Goal: Task Accomplishment & Management: Use online tool/utility

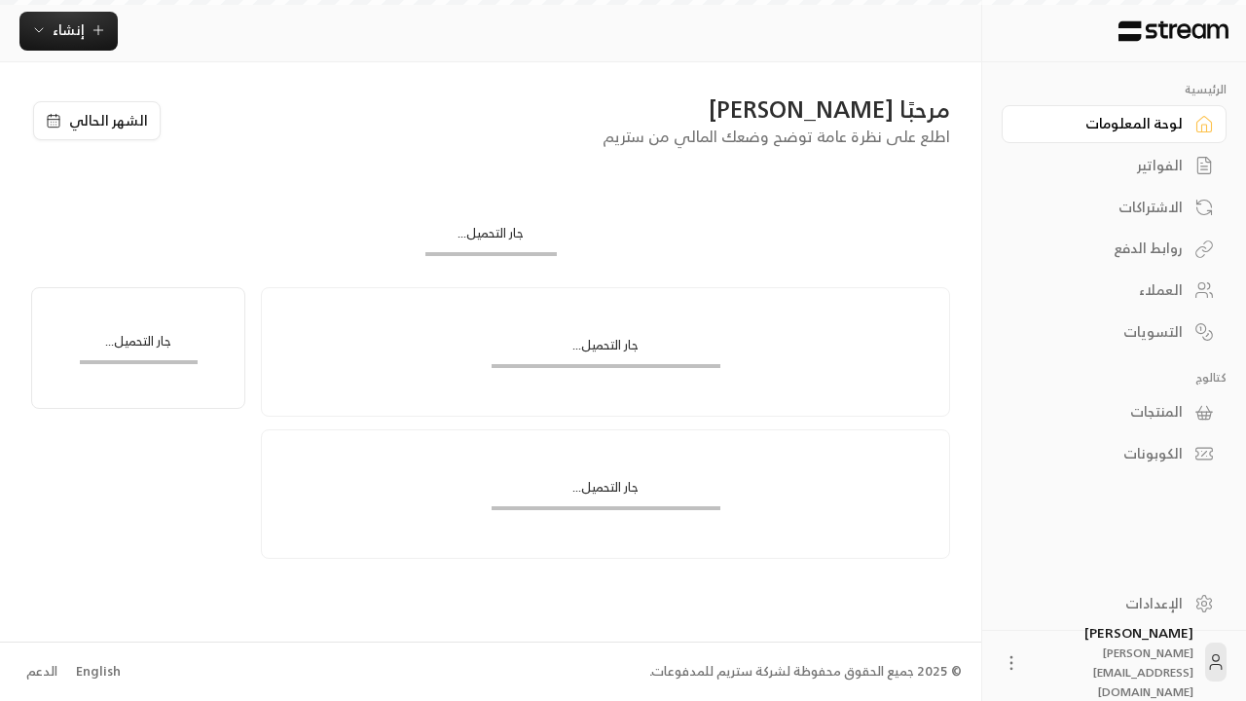
click at [95, 670] on div "English" at bounding box center [98, 671] width 45 height 19
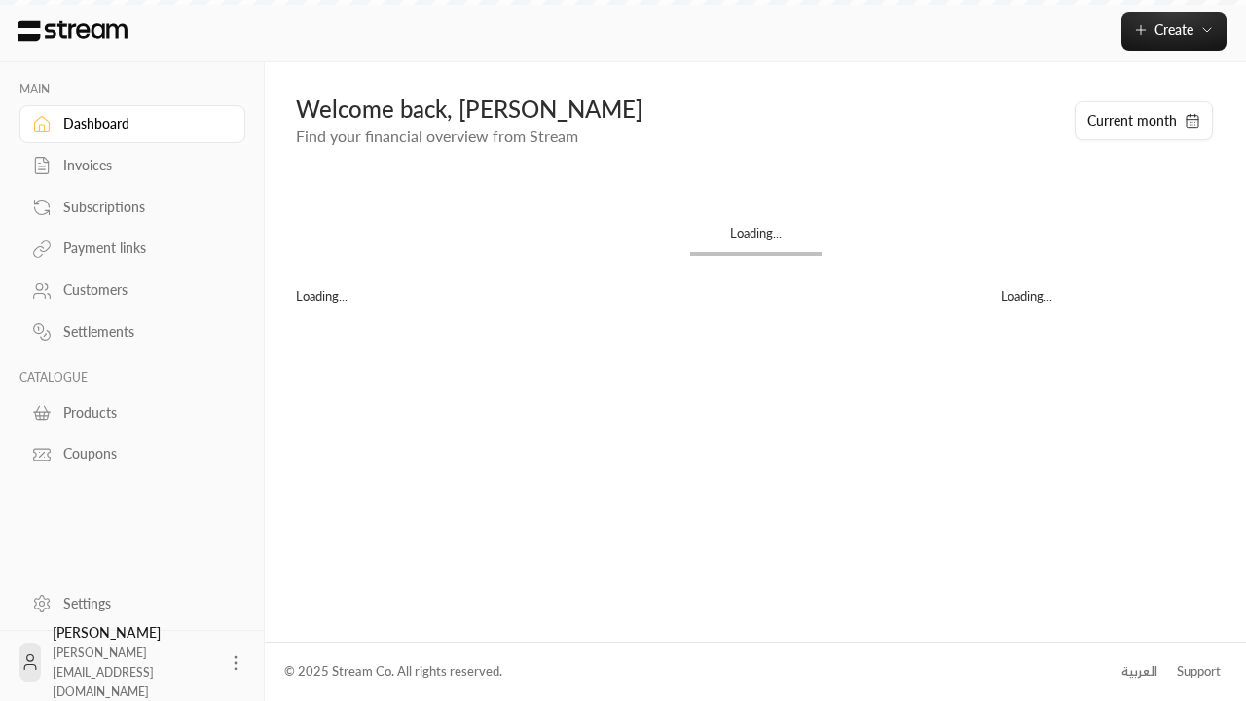
click at [129, 412] on div "Products" at bounding box center [142, 412] width 158 height 19
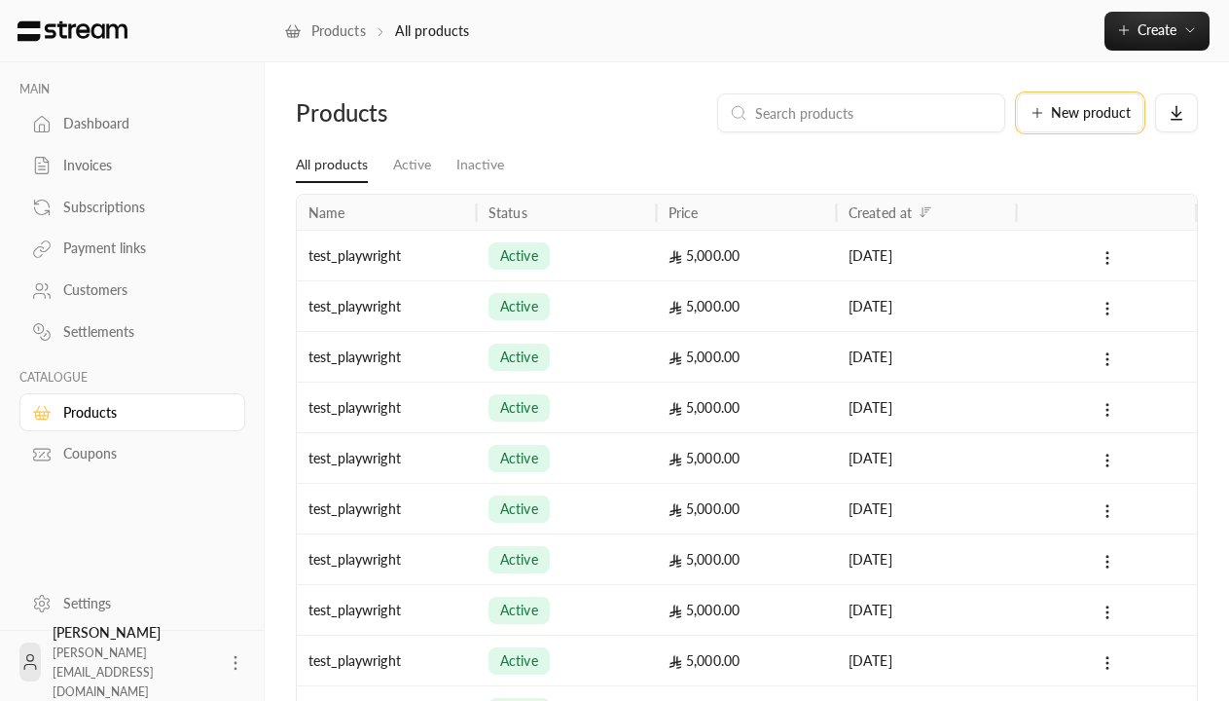
click at [1080, 113] on span "New product" at bounding box center [1091, 113] width 80 height 14
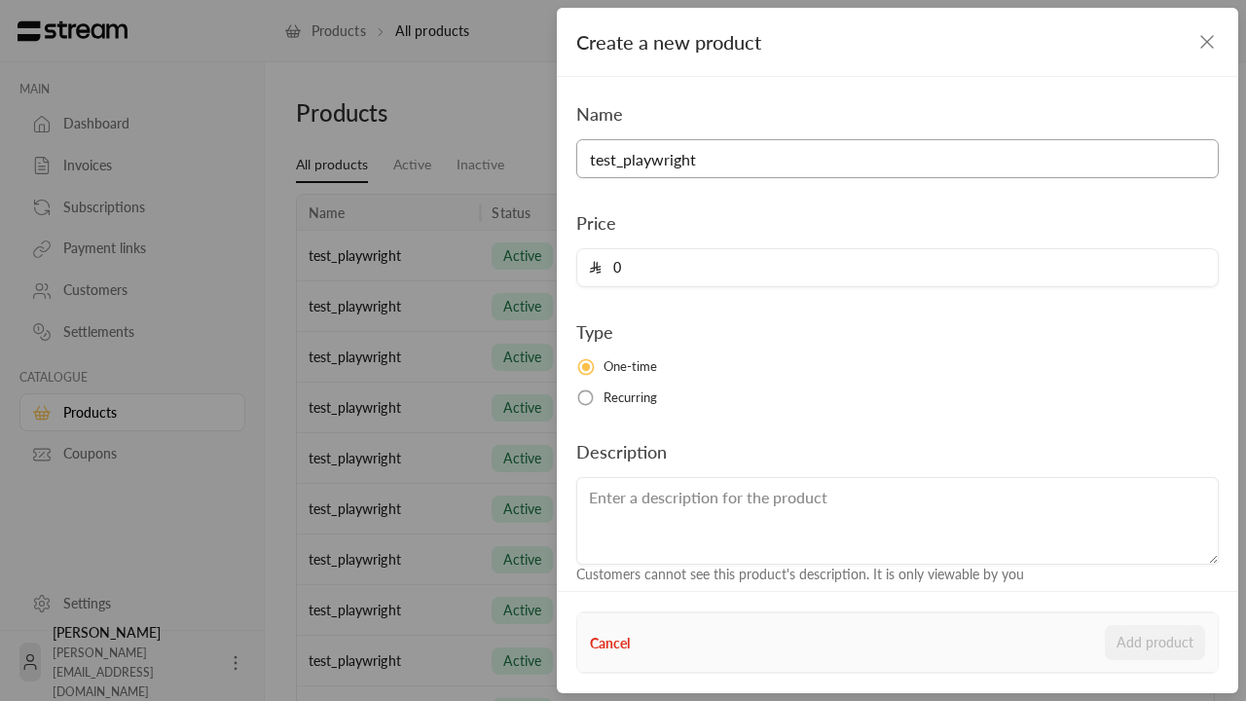
type input "test_playwright"
type input "5000"
click at [1155, 642] on button "Add product" at bounding box center [1154, 642] width 100 height 35
type input "0"
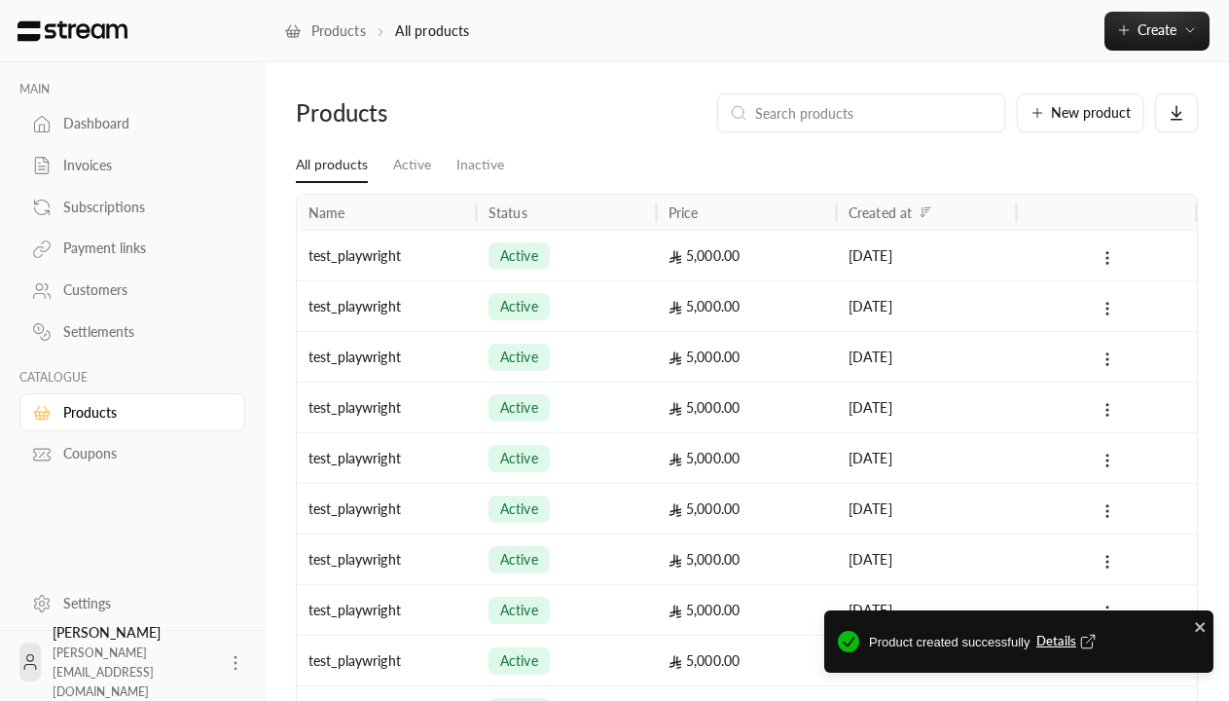
click at [1067, 641] on span "Details" at bounding box center [1068, 641] width 64 height 19
